Goal: Task Accomplishment & Management: Complete application form

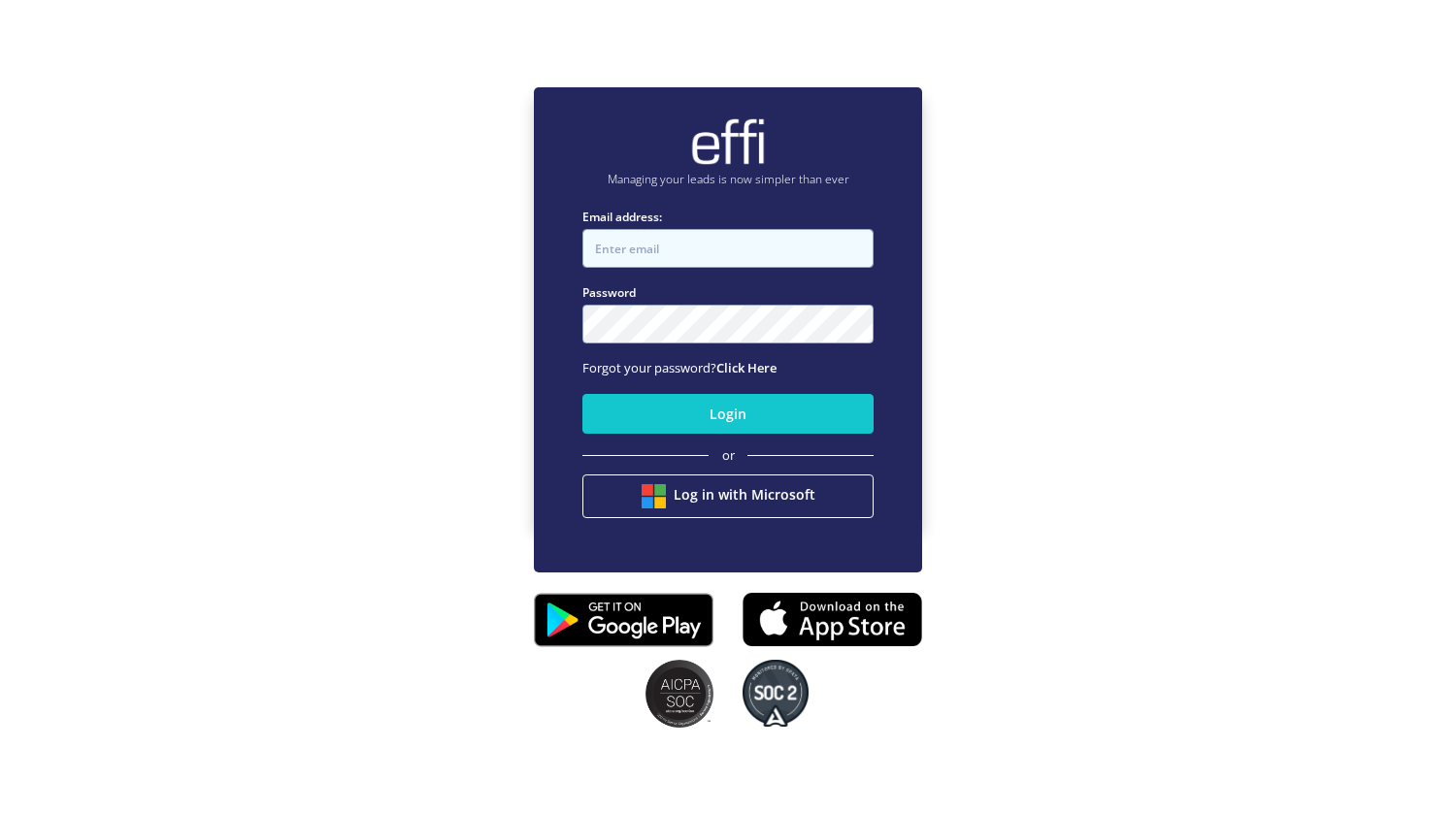
click at [627, 234] on input "Email address:" at bounding box center [727, 249] width 291 height 39
type input "[PERSON_NAME][EMAIL_ADDRESS][DOMAIN_NAME]"
click at [582, 394] on button "Login" at bounding box center [727, 413] width 291 height 40
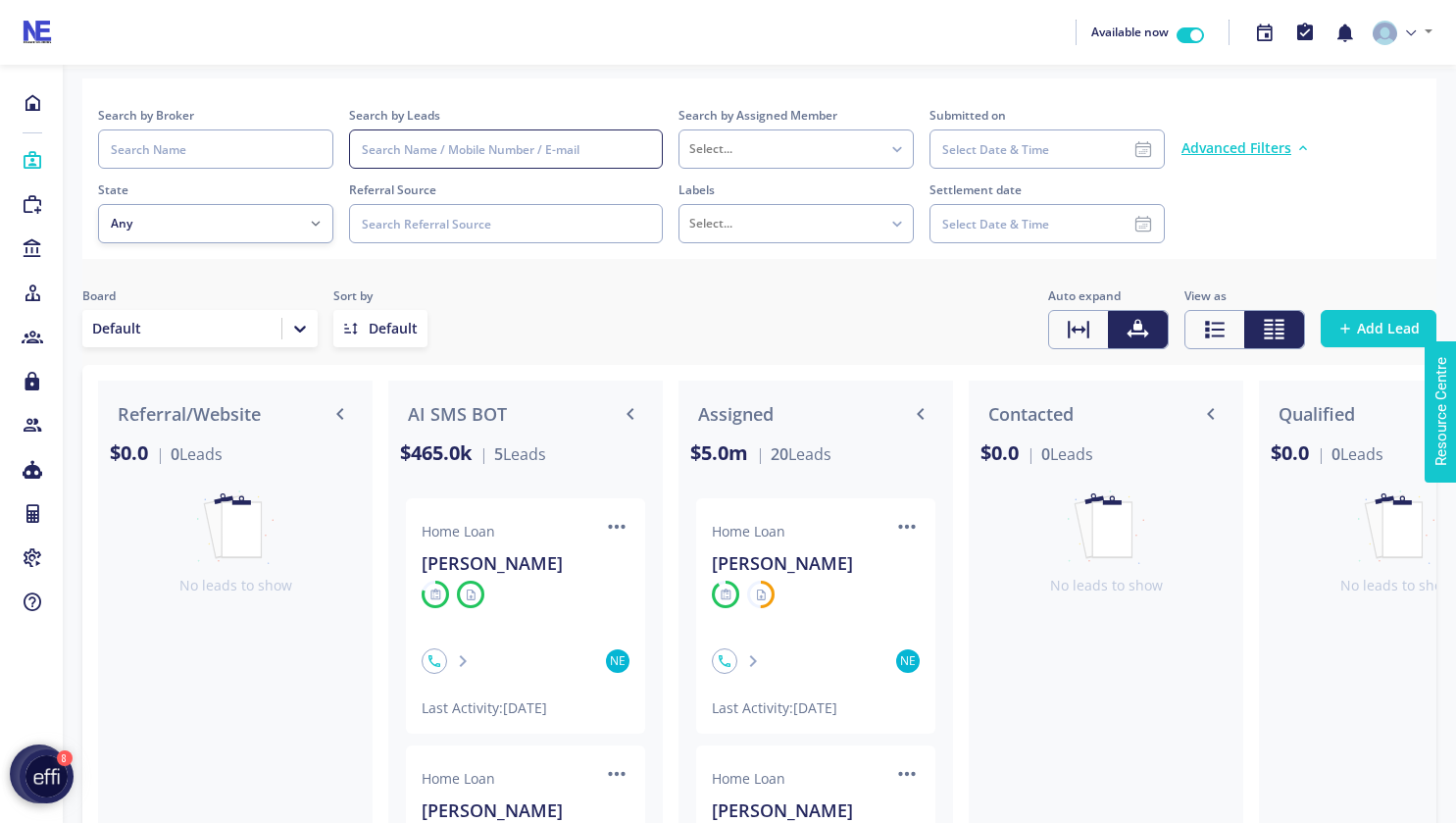
click at [385, 154] on input at bounding box center [506, 150] width 314 height 40
type input "hazra"
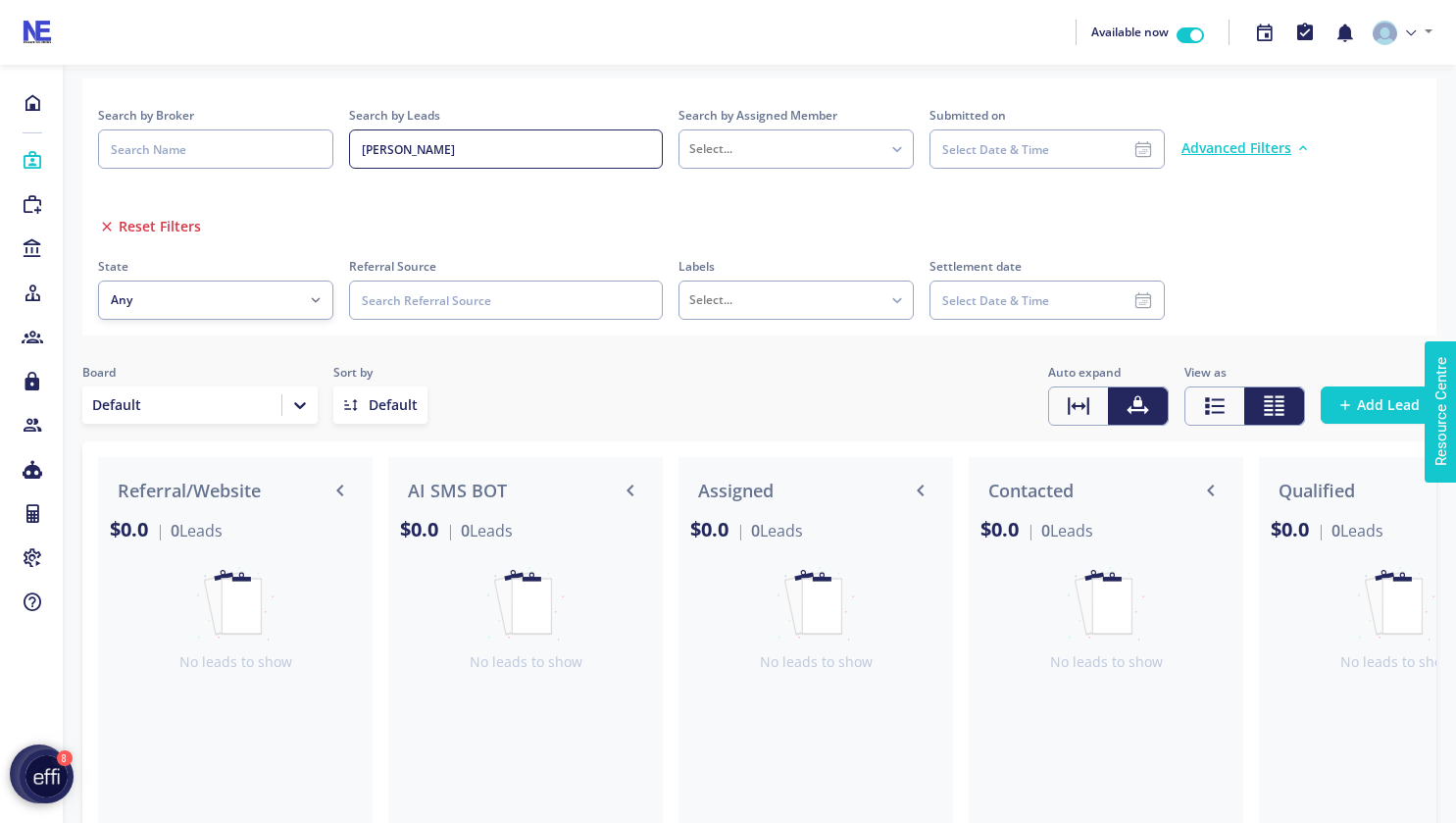
click at [1367, 398] on span "Add Lead" at bounding box center [1388, 405] width 62 height 20
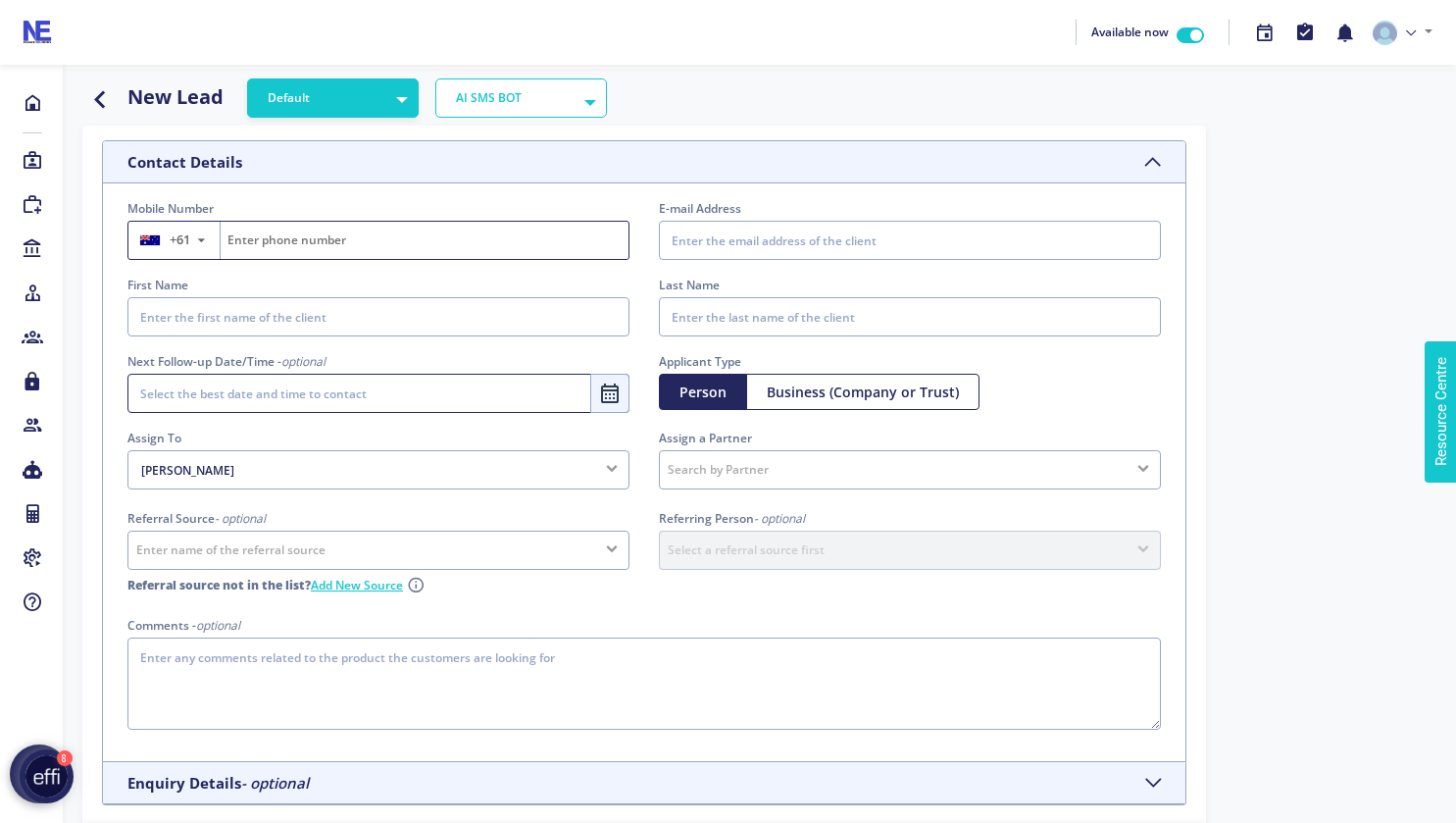
click at [339, 244] on input "Fill on behalf of the lead" at bounding box center [425, 241] width 408 height 38
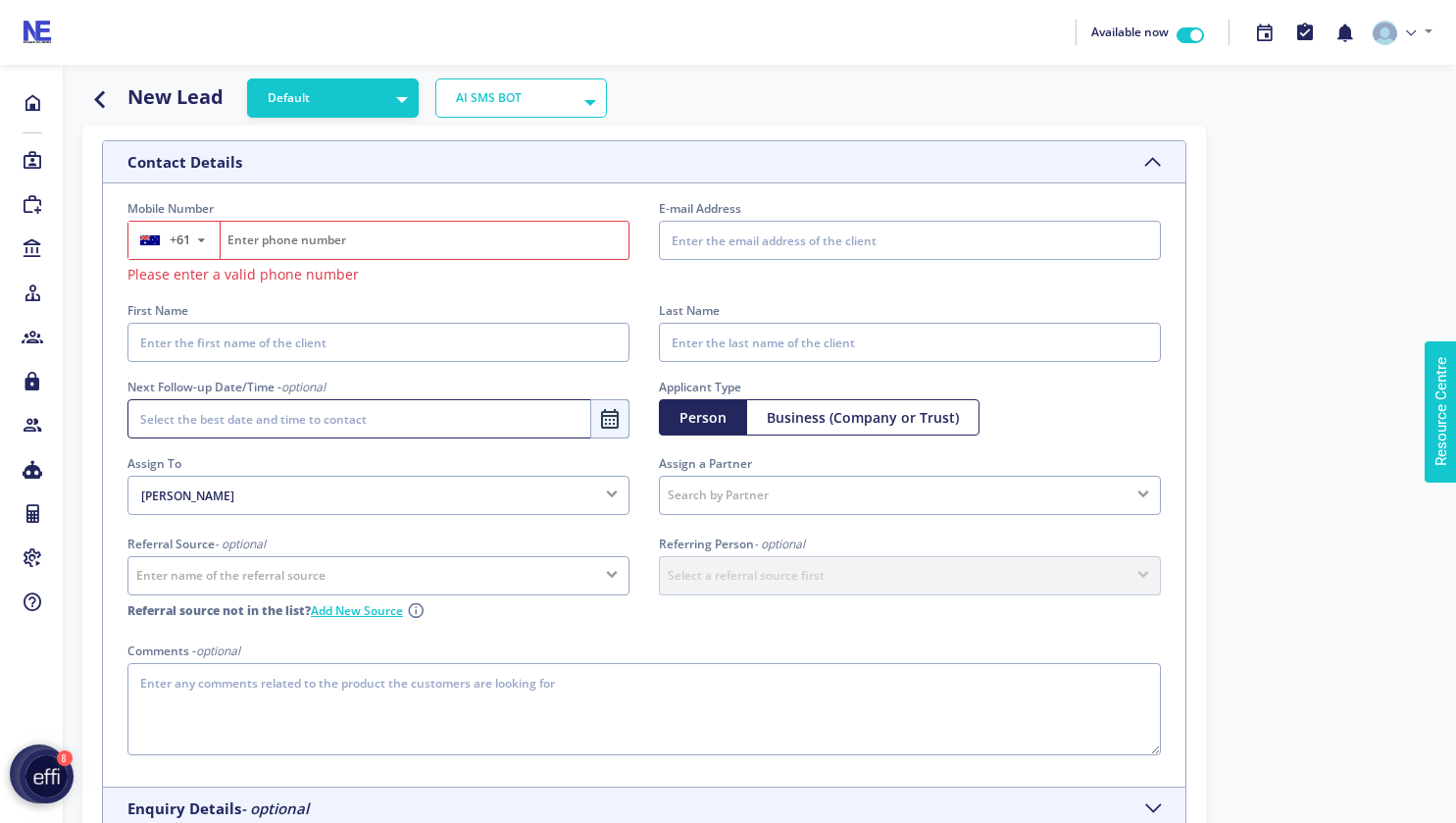
paste input "0422 217 409"
type input "0422 217 409"
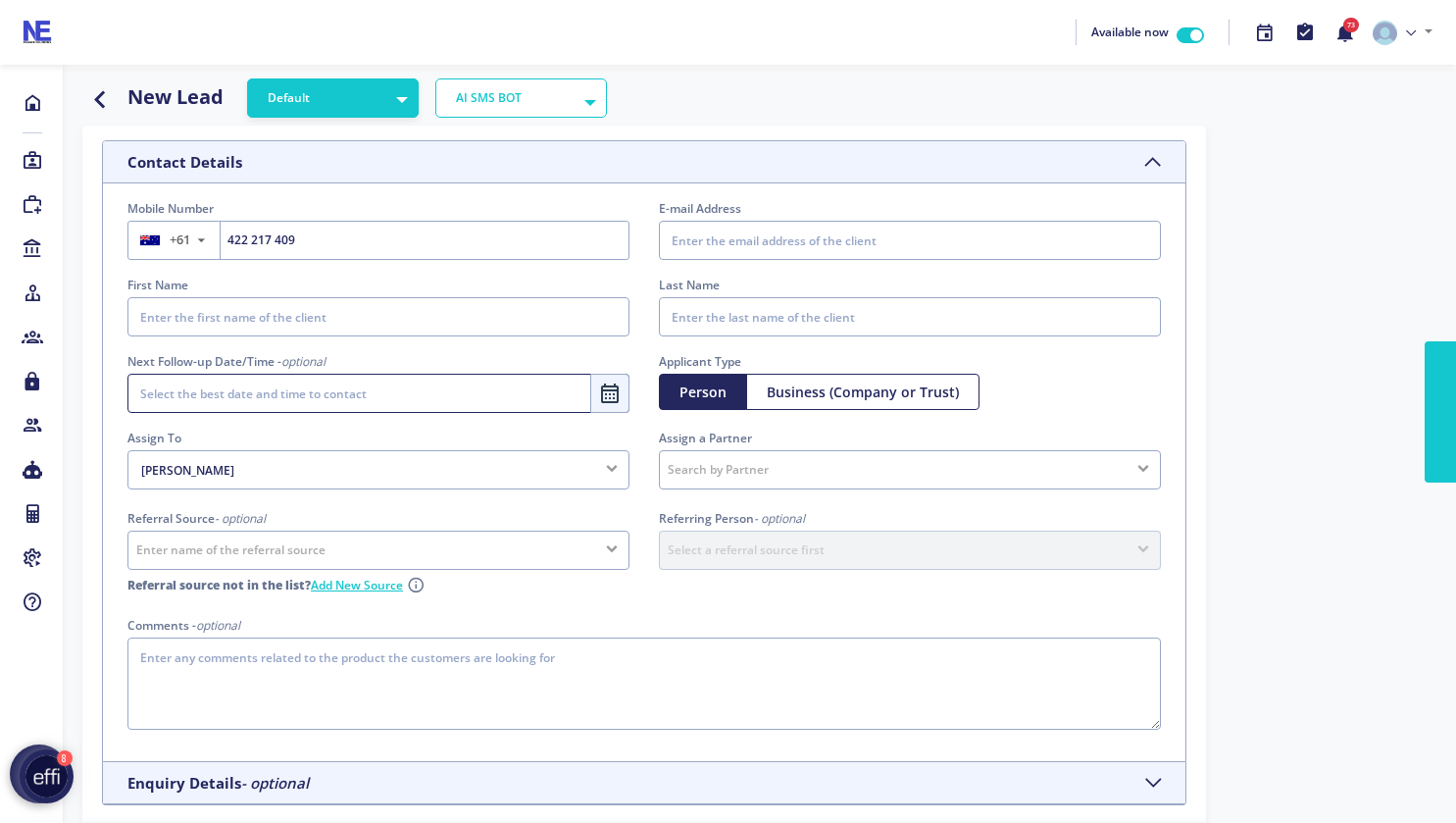
click at [701, 243] on input "E-mail Address" at bounding box center [910, 241] width 502 height 40
click at [716, 234] on input "E-mail Address" at bounding box center [910, 241] width 502 height 40
click at [704, 240] on input "E-mail Address" at bounding box center [910, 241] width 502 height 40
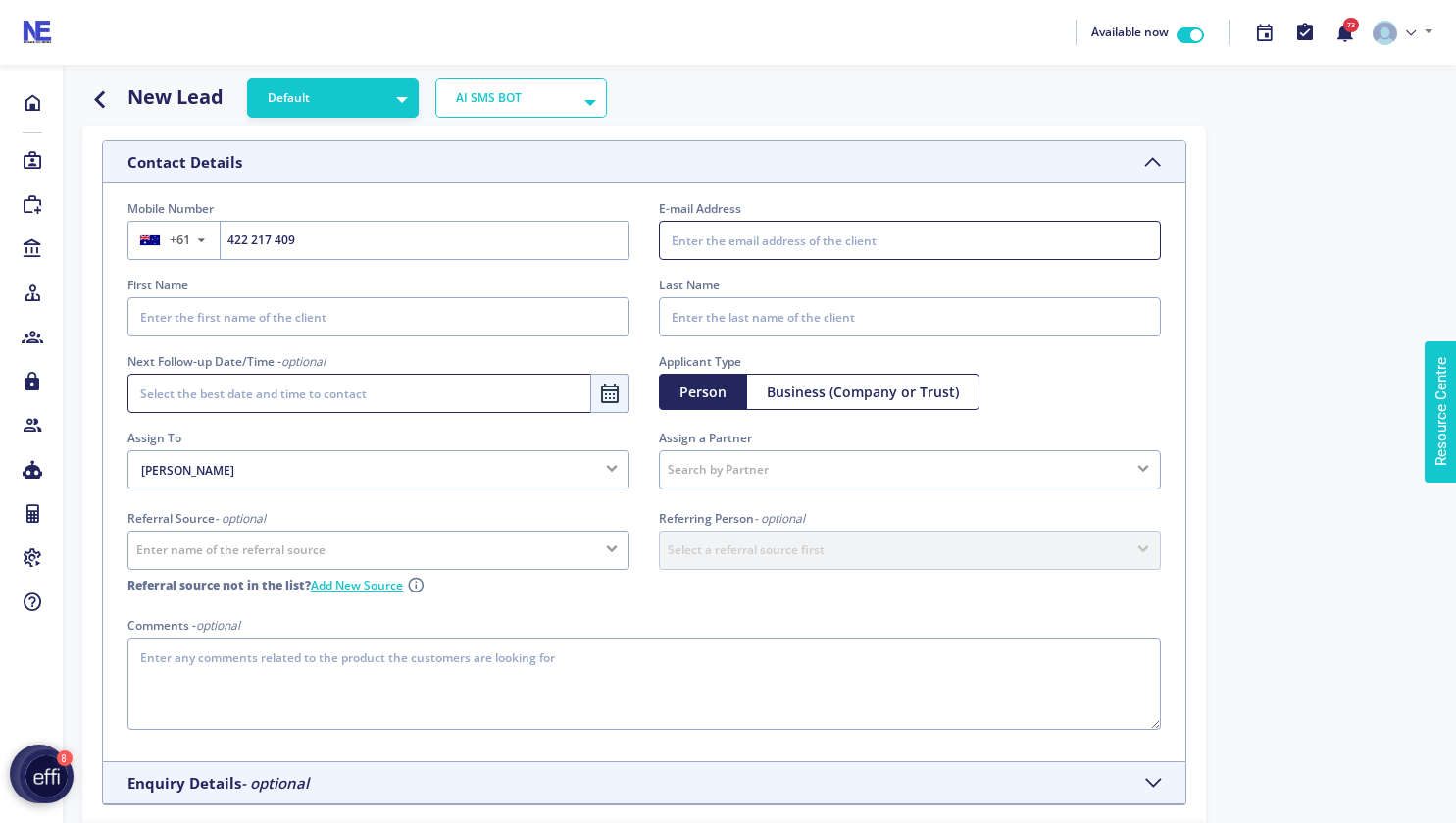
paste input "[EMAIL_ADDRESS][DOMAIN_NAME]"
type input "[EMAIL_ADDRESS][DOMAIN_NAME]"
click at [311, 327] on input "First Name" at bounding box center [378, 317] width 502 height 40
type input "[PERSON_NAME]"
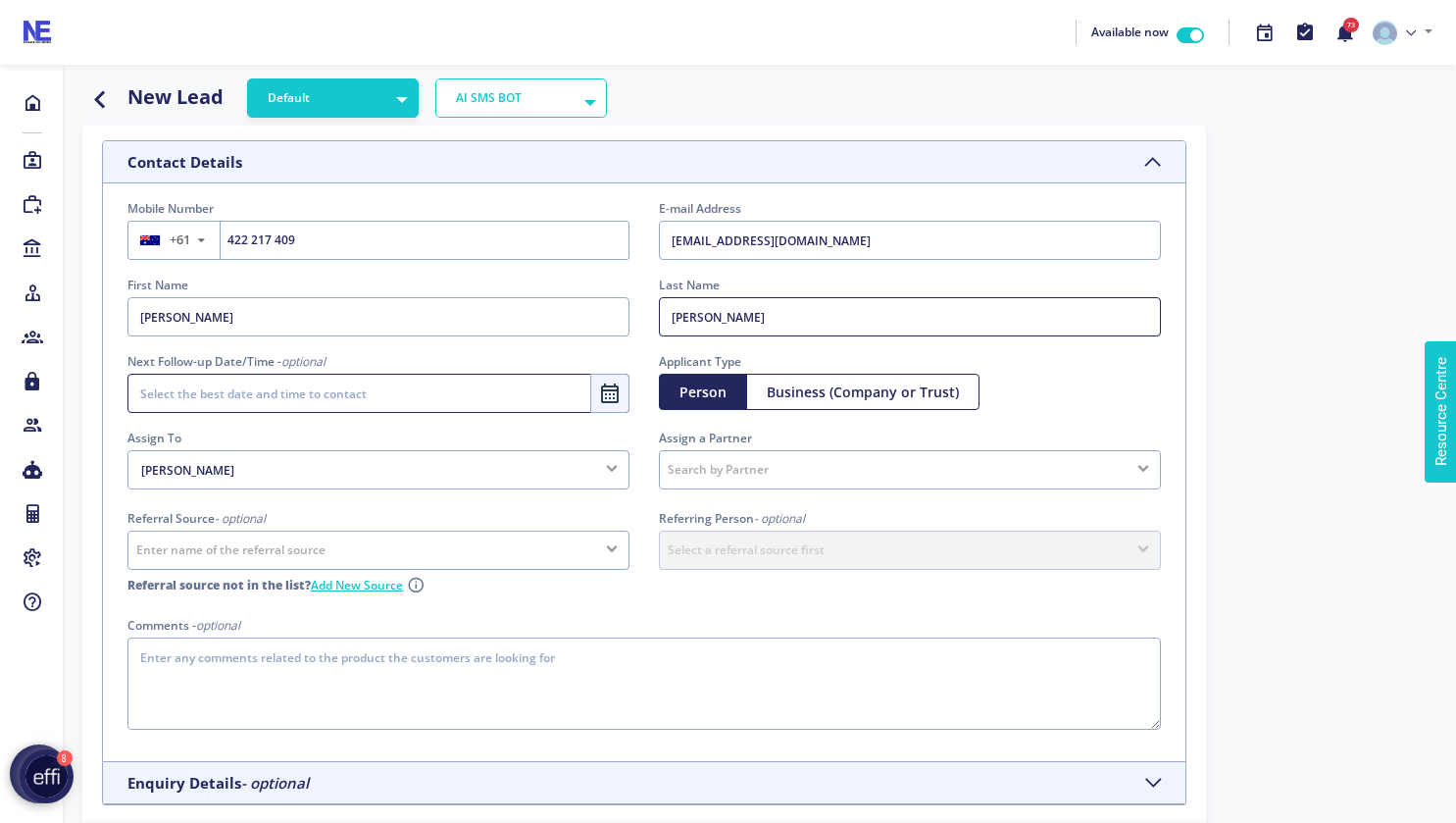
scroll to position [61, 0]
type input "[PERSON_NAME]"
click at [1319, 586] on div "Contact Details Mobile Number +61 ▼ [GEOGRAPHIC_DATA] (‫[GEOGRAPHIC_DATA]‬‎) +9…" at bounding box center [758, 534] width 1383 height 817
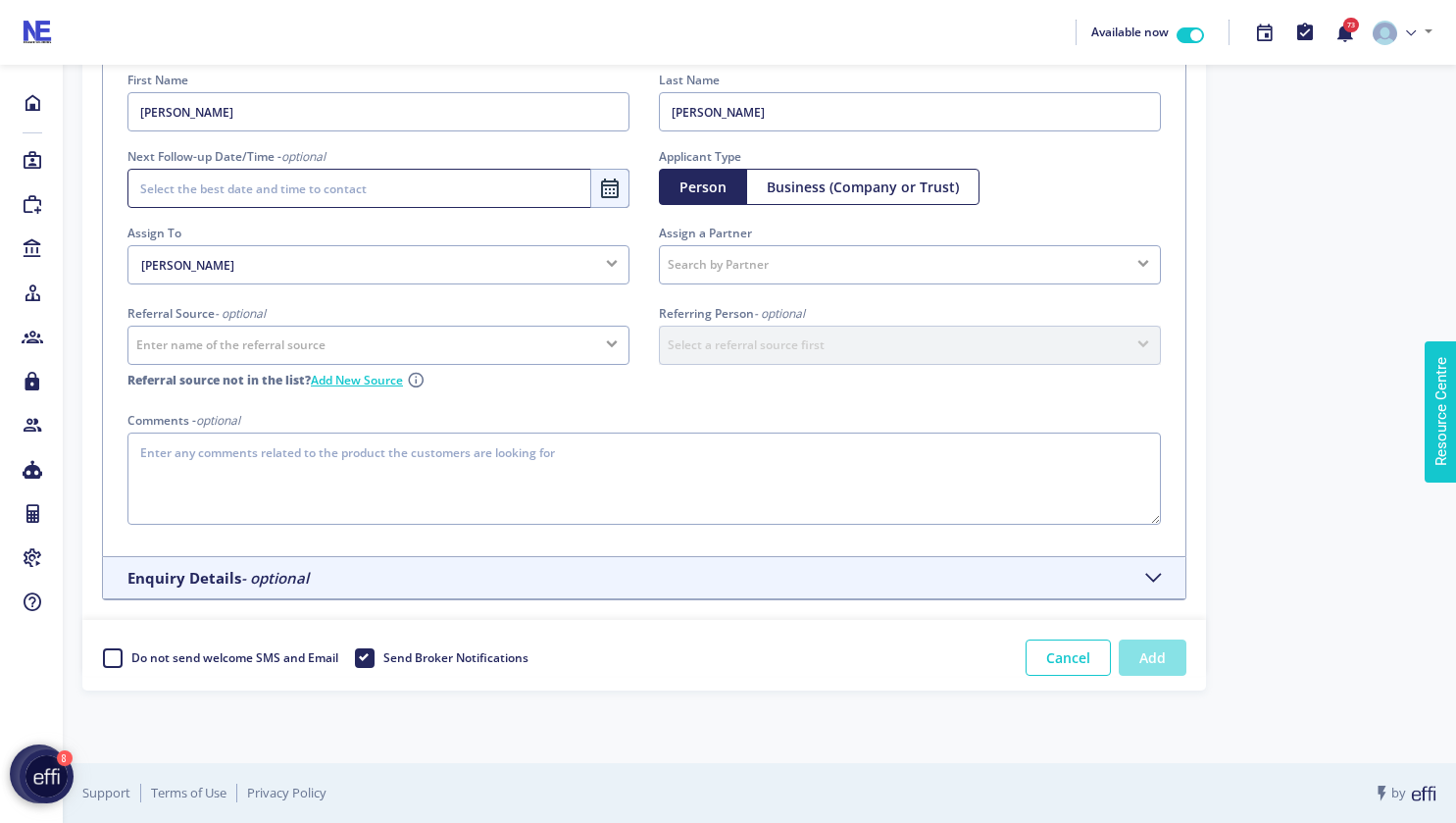
click at [1150, 664] on button "Add" at bounding box center [1152, 658] width 67 height 37
